Goal: Information Seeking & Learning: Learn about a topic

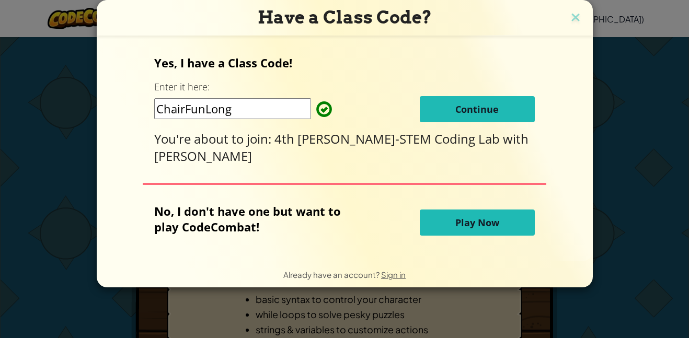
click at [470, 115] on span "Continue" at bounding box center [476, 109] width 43 height 13
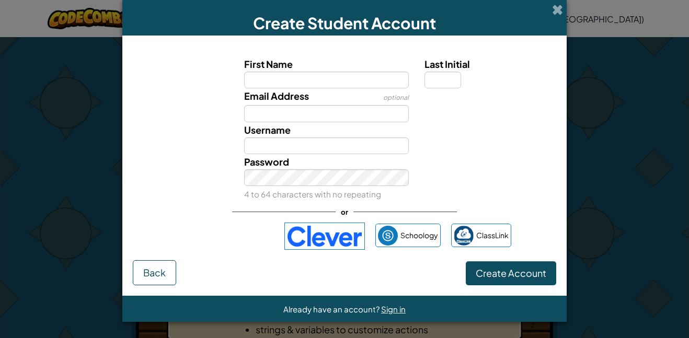
click at [444, 132] on div at bounding box center [488, 129] width 145 height 15
click at [558, 7] on span at bounding box center [557, 9] width 11 height 11
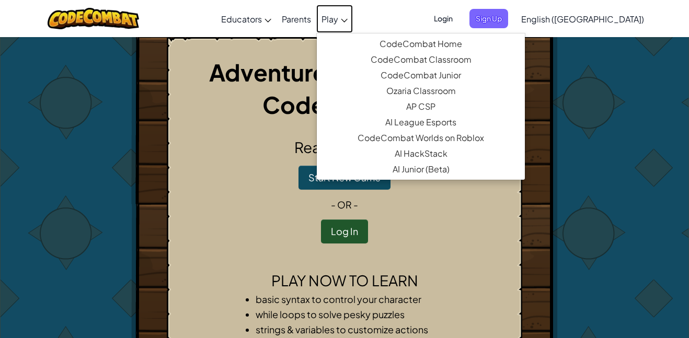
click at [338, 18] on span "Play" at bounding box center [329, 19] width 17 height 11
